Goal: Transaction & Acquisition: Purchase product/service

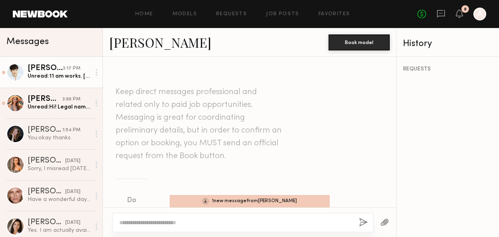
scroll to position [602, 0]
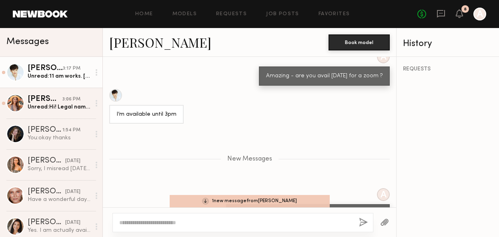
click at [62, 79] on div "Unread: 11 am works. Gabriela Johansson You have my email correct?" at bounding box center [59, 76] width 63 height 8
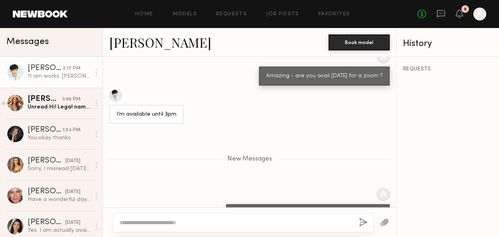
scroll to position [659, 0]
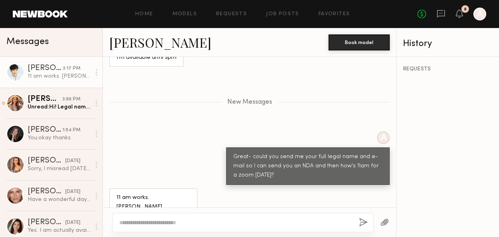
click at [161, 223] on textarea at bounding box center [235, 222] width 233 height 8
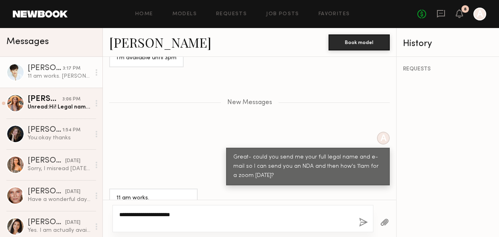
click at [202, 219] on textarea "**********" at bounding box center [235, 218] width 233 height 16
type textarea "**********"
click at [364, 221] on button "button" at bounding box center [363, 223] width 9 height 10
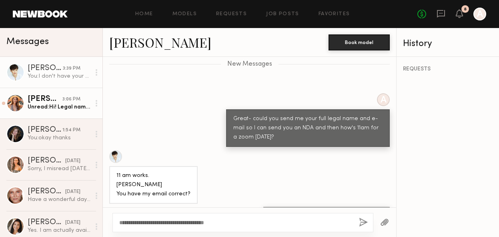
click at [66, 104] on div "Unread: Hi! Legal name is Deena Traina. E-mail is deenatraina@gmail.com I could…" at bounding box center [59, 107] width 63 height 8
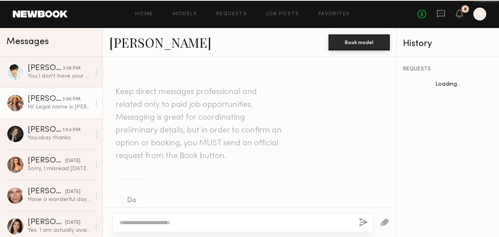
scroll to position [753, 0]
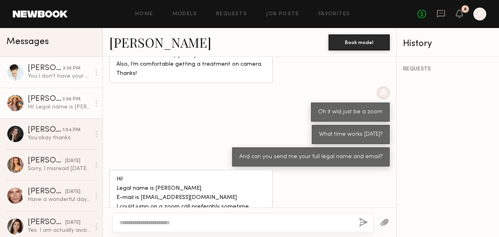
click at [65, 86] on link "Gabriela J. 3:39 PM You: I don't have your e-mail. Could you share?" at bounding box center [51, 72] width 102 height 31
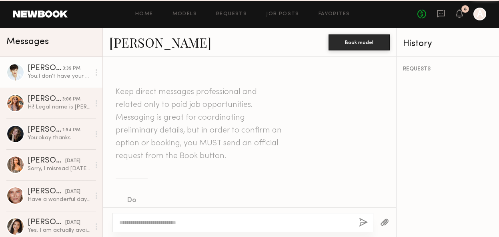
scroll to position [636, 0]
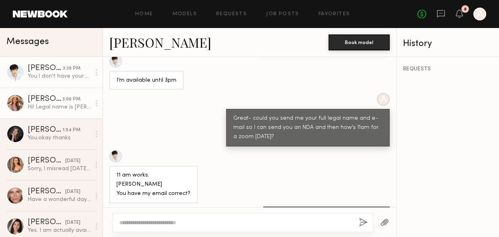
click at [50, 107] on div "Hi! Legal name is Deena Traina. E-mail is deenatraina@gmail.com I could jump on…" at bounding box center [59, 107] width 63 height 8
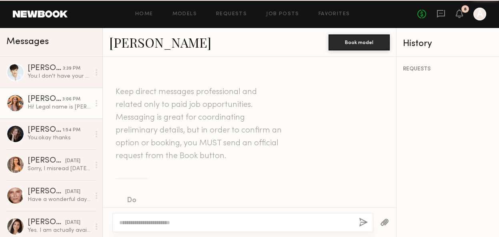
scroll to position [753, 0]
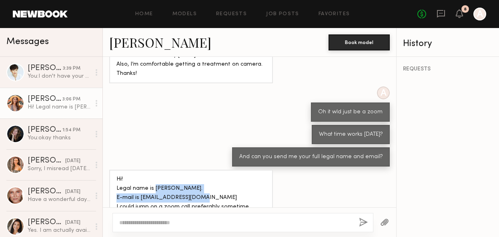
drag, startPoint x: 207, startPoint y: 163, endPoint x: 154, endPoint y: 156, distance: 54.1
click at [154, 175] on div "Hi! Legal name is [PERSON_NAME]. E-mail is [EMAIL_ADDRESS][DOMAIN_NAME] I could…" at bounding box center [190, 202] width 149 height 55
copy div "Deena Traina. E-mail is deenatraina@gmail.com"
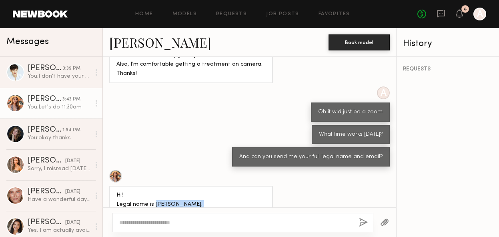
scroll to position [852, 0]
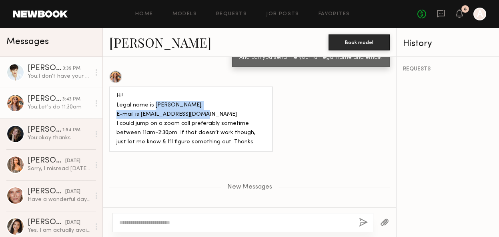
click at [57, 69] on div "[PERSON_NAME]" at bounding box center [45, 68] width 35 height 8
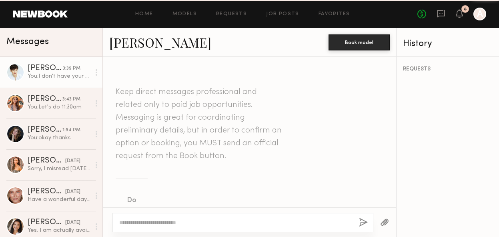
scroll to position [636, 0]
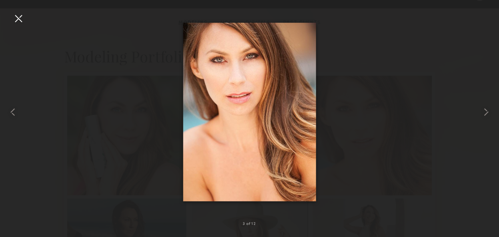
click at [19, 24] on div at bounding box center [18, 18] width 13 height 13
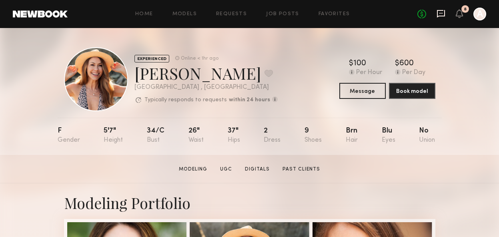
click at [440, 15] on icon at bounding box center [441, 14] width 8 height 8
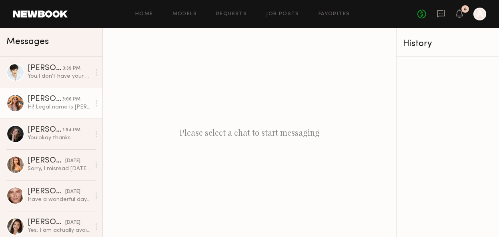
click at [64, 98] on div "3:06 PM" at bounding box center [71, 100] width 18 height 8
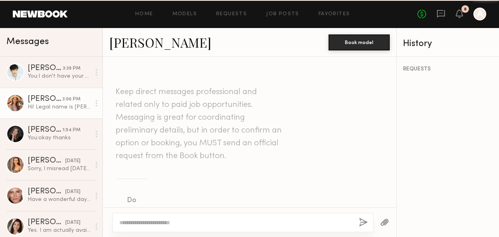
scroll to position [753, 0]
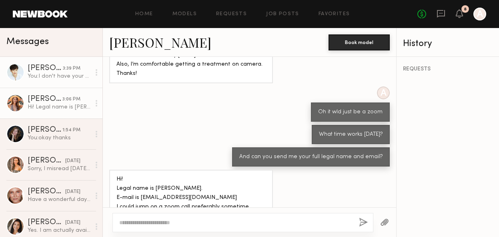
click at [50, 78] on div "You: I don't have your e-mail. Could you share?" at bounding box center [59, 76] width 63 height 8
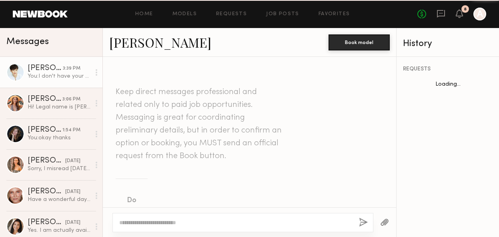
scroll to position [636, 0]
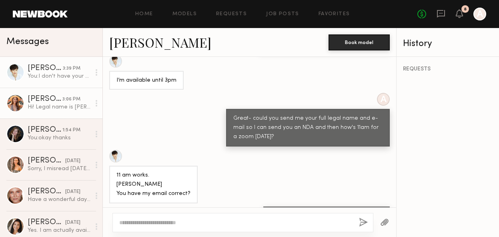
click at [64, 101] on div "3:06 PM" at bounding box center [71, 100] width 18 height 8
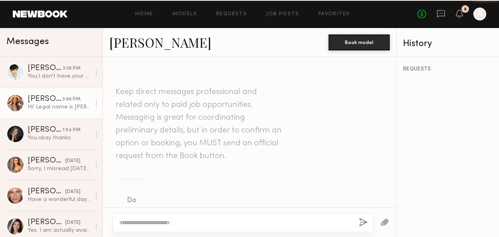
scroll to position [753, 0]
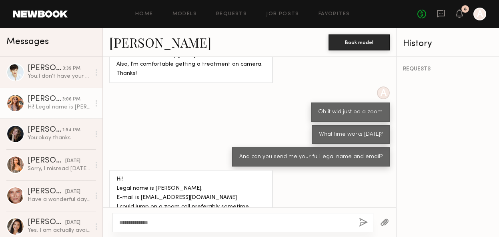
click at [130, 222] on textarea "**********" at bounding box center [235, 222] width 233 height 8
type textarea "**********"
click at [364, 221] on button "button" at bounding box center [363, 223] width 9 height 10
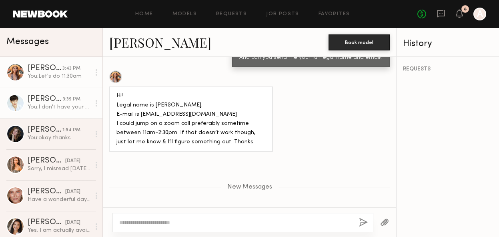
click at [44, 93] on link "Gabriela J. 3:39 PM You: I don't have your e-mail. Could you share?" at bounding box center [51, 103] width 102 height 31
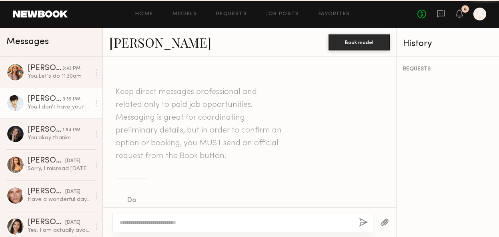
scroll to position [636, 0]
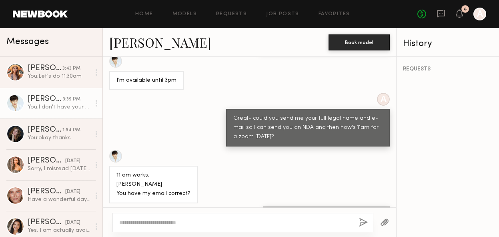
click at [132, 47] on link "[PERSON_NAME]" at bounding box center [160, 42] width 102 height 17
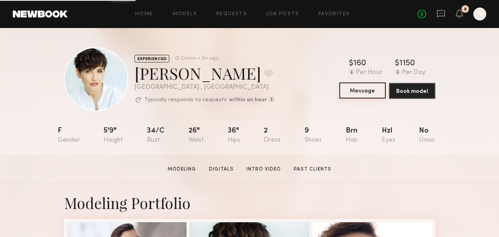
click at [374, 90] on button "Message" at bounding box center [362, 90] width 46 height 16
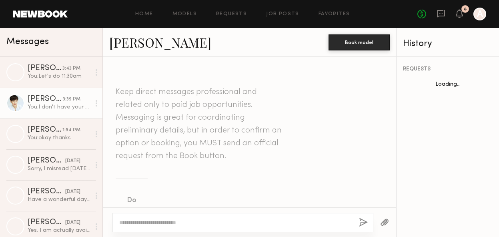
scroll to position [636, 0]
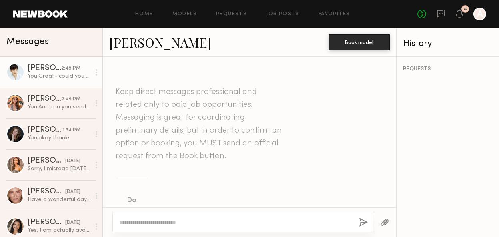
scroll to position [636, 0]
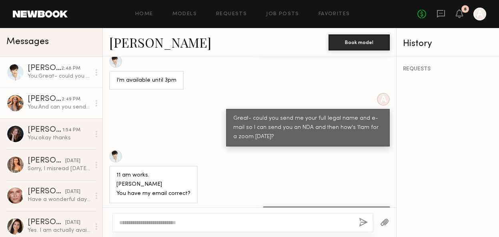
click at [51, 98] on div "[PERSON_NAME]" at bounding box center [45, 99] width 34 height 8
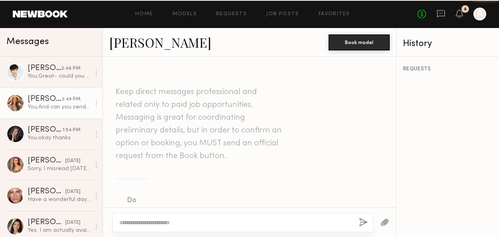
scroll to position [791, 0]
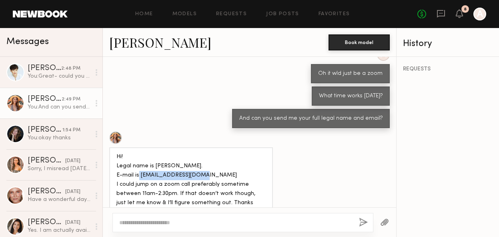
drag, startPoint x: 208, startPoint y: 141, endPoint x: 139, endPoint y: 141, distance: 68.8
click at [140, 152] on div "Hi! Legal name is [PERSON_NAME]. E-mail is [EMAIL_ADDRESS][DOMAIN_NAME] I could…" at bounding box center [190, 179] width 149 height 55
copy div "[EMAIL_ADDRESS][DOMAIN_NAME]"
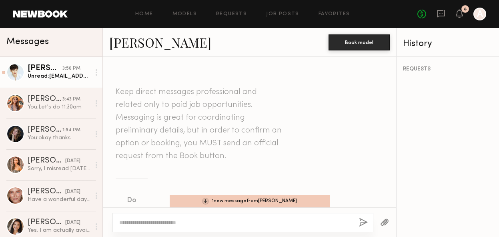
scroll to position [697, 0]
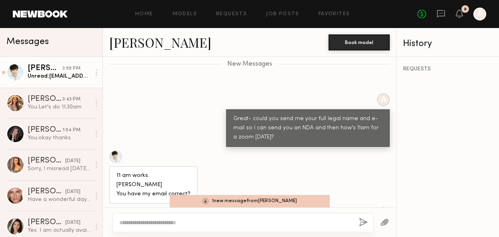
click at [64, 76] on div "Unread: [EMAIL_ADDRESS][DOMAIN_NAME]" at bounding box center [59, 76] width 63 height 8
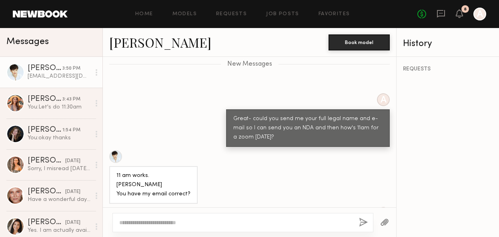
click at [79, 64] on link "[PERSON_NAME] 3:50 PM [EMAIL_ADDRESS][DOMAIN_NAME]" at bounding box center [51, 72] width 102 height 31
drag, startPoint x: 172, startPoint y: 158, endPoint x: 115, endPoint y: 158, distance: 56.8
click at [115, 166] on div "11 am works. [PERSON_NAME] You have my email correct?" at bounding box center [153, 185] width 88 height 38
copy div "[PERSON_NAME]"
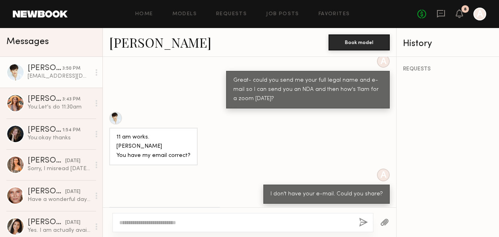
drag, startPoint x: 167, startPoint y: 193, endPoint x: 110, endPoint y: 192, distance: 57.2
click at [110, 207] on div "[EMAIL_ADDRESS][DOMAIN_NAME]" at bounding box center [164, 216] width 110 height 19
copy div "[EMAIL_ADDRESS][DOMAIN_NAME]"
click at [458, 12] on icon at bounding box center [459, 13] width 6 height 6
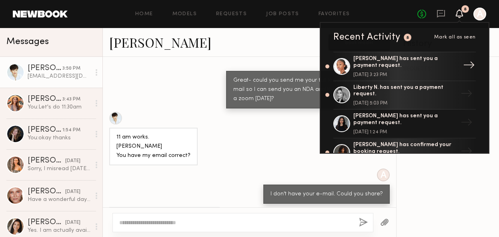
click at [408, 66] on div "[PERSON_NAME] has sent you a payment request." at bounding box center [405, 63] width 104 height 14
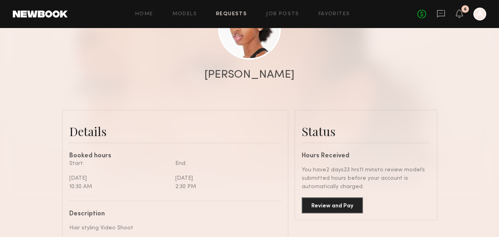
scroll to position [186, 0]
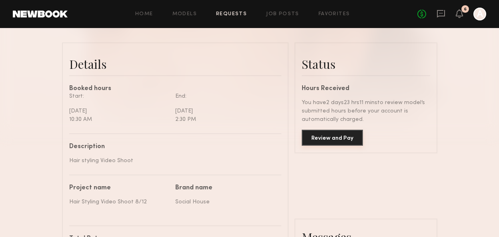
click at [333, 135] on button "Review and Pay" at bounding box center [332, 138] width 61 height 16
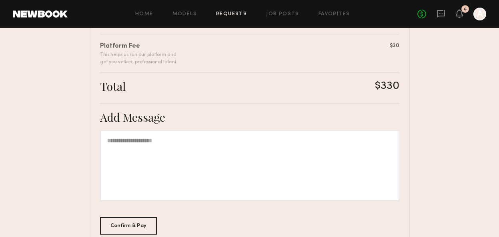
scroll to position [274, 0]
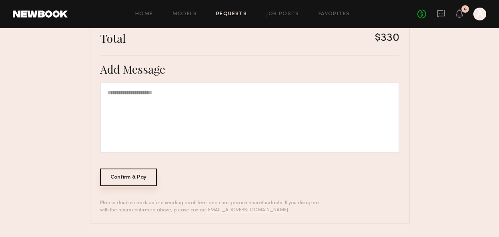
click at [126, 174] on div "Confirm & Pay" at bounding box center [128, 177] width 57 height 18
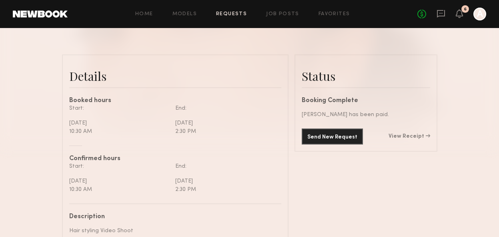
scroll to position [180, 0]
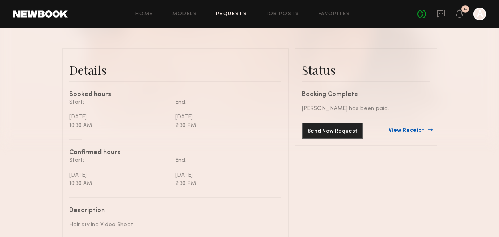
click at [410, 130] on link "View Receipt" at bounding box center [409, 131] width 42 height 6
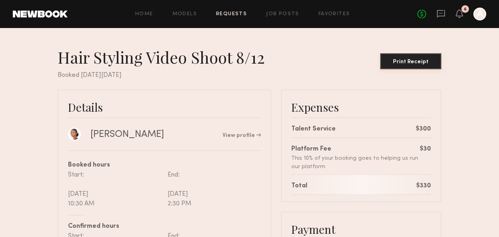
click at [411, 62] on div "Print Receipt" at bounding box center [410, 62] width 55 height 6
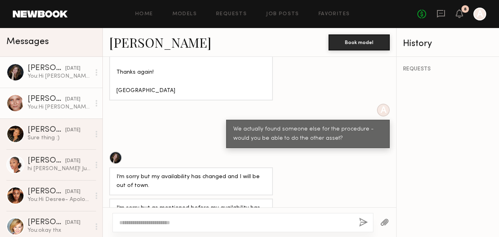
click at [51, 104] on div "You: Hi [PERSON_NAME]- I'm [PERSON_NAME] and I'm a producer for a digital marke…" at bounding box center [59, 107] width 63 height 8
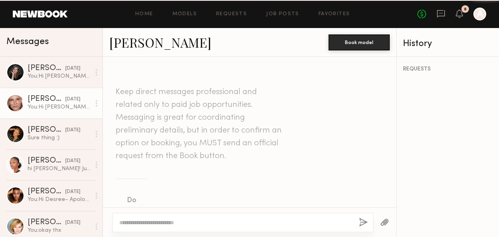
scroll to position [515, 0]
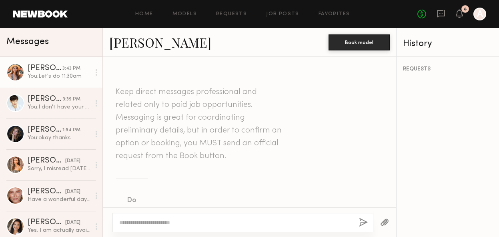
scroll to position [852, 0]
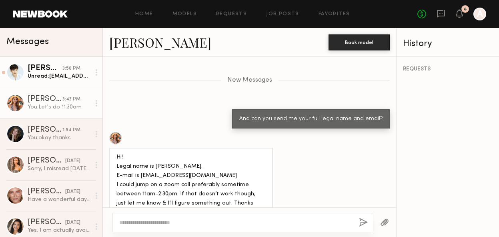
click at [44, 78] on div "Unread: [EMAIL_ADDRESS][DOMAIN_NAME]" at bounding box center [59, 76] width 63 height 8
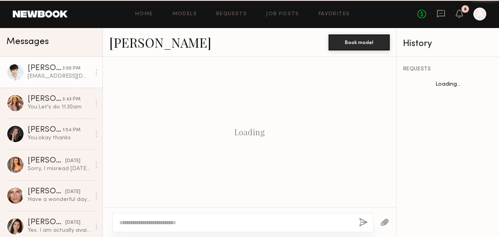
scroll to position [674, 0]
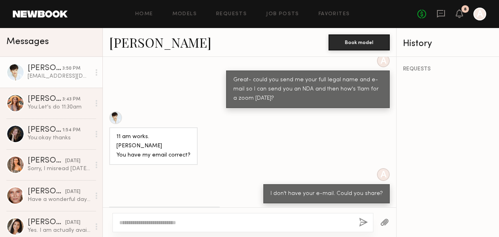
drag, startPoint x: 167, startPoint y: 191, endPoint x: 117, endPoint y: 192, distance: 50.0
click at [117, 206] on div "[EMAIL_ADDRESS][DOMAIN_NAME]" at bounding box center [164, 215] width 110 height 19
copy div "[EMAIL_ADDRESS][DOMAIN_NAME]"
